Goal: Task Accomplishment & Management: Complete application form

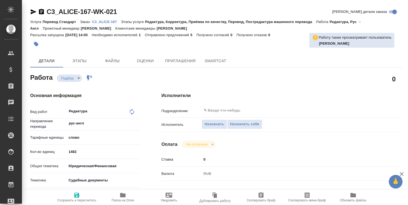
type textarea "x"
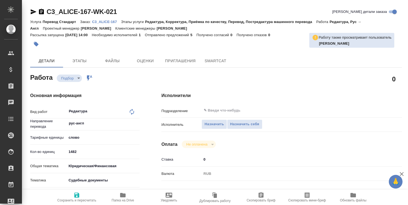
type textarea "x"
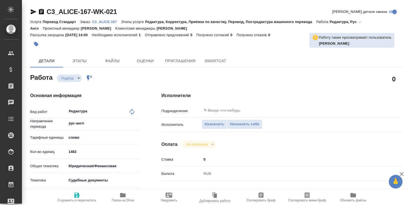
type textarea "x"
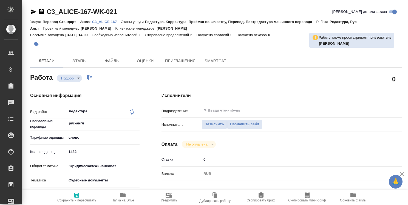
type textarea "x"
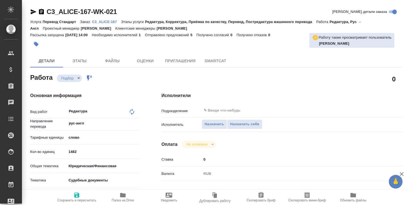
type textarea "x"
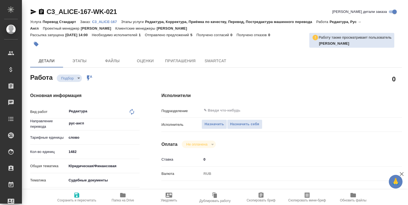
type textarea "x"
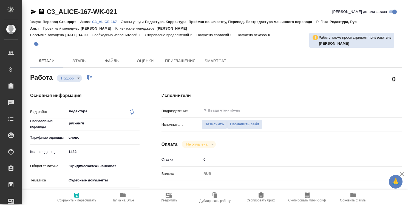
type textarea "x"
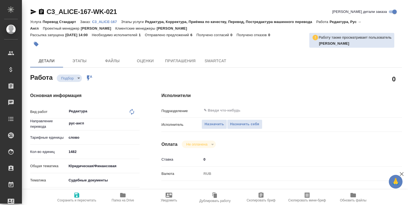
type textarea "x"
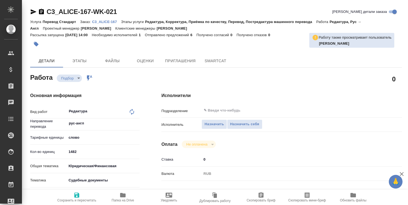
type textarea "x"
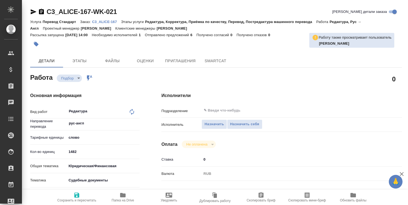
type textarea "x"
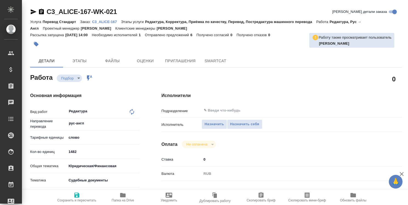
type textarea "x"
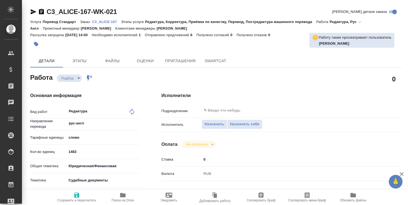
click at [112, 23] on p "C3_ALICE-167" at bounding box center [106, 22] width 29 height 4
type textarea "x"
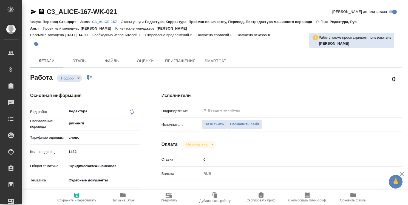
type textarea "x"
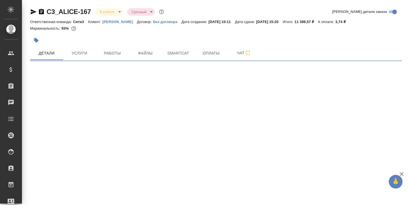
select select "RU"
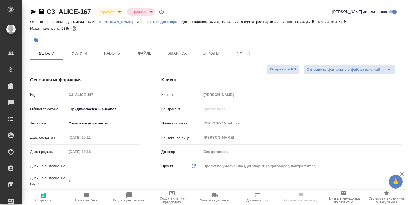
type textarea "x"
type input "[PERSON_NAME]"
click at [85, 195] on icon "button" at bounding box center [86, 195] width 5 height 4
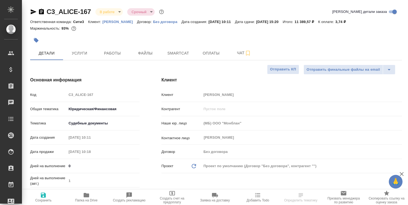
select select "RU"
type textarea "x"
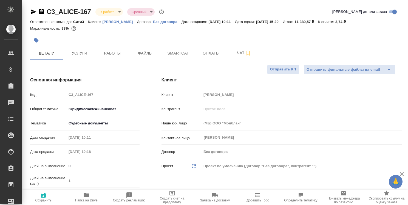
type textarea "x"
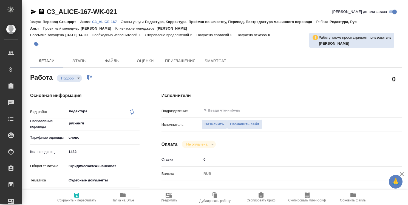
type textarea "x"
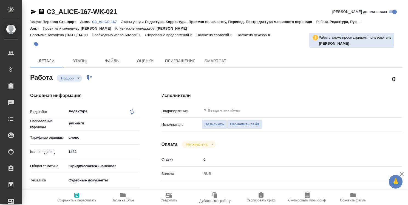
type textarea "x"
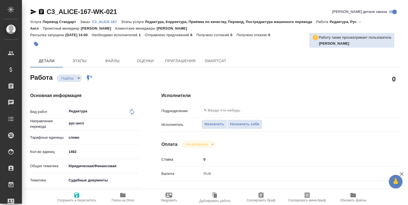
type textarea "x"
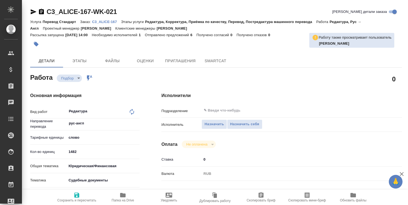
click at [100, 23] on p "C3_ALICE-167" at bounding box center [106, 22] width 29 height 4
type textarea "x"
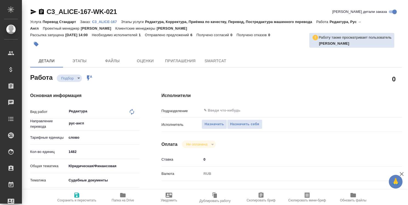
type textarea "x"
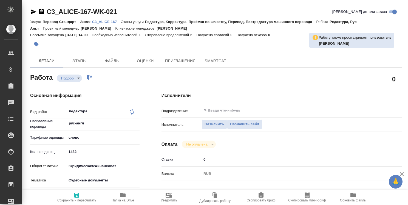
type textarea "x"
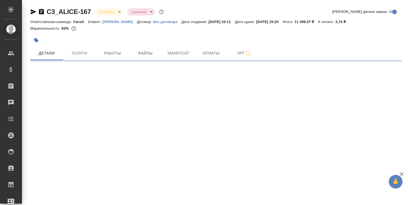
select select "RU"
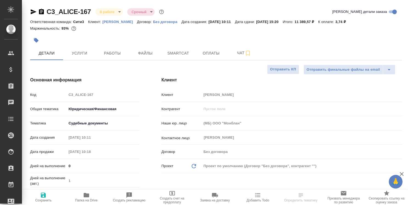
type textarea "x"
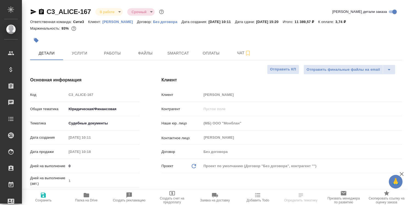
type textarea "x"
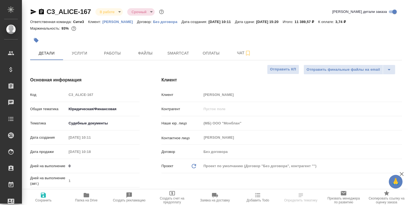
type textarea "x"
click at [86, 194] on icon "button" at bounding box center [86, 195] width 5 height 4
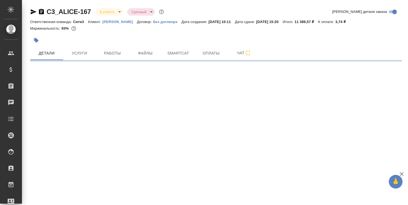
select select "RU"
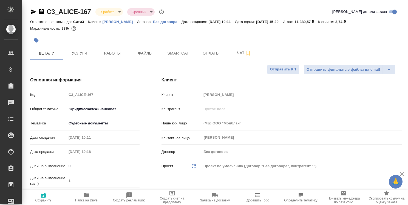
type textarea "x"
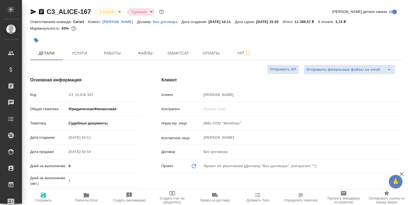
type textarea "x"
